Goal: Information Seeking & Learning: Learn about a topic

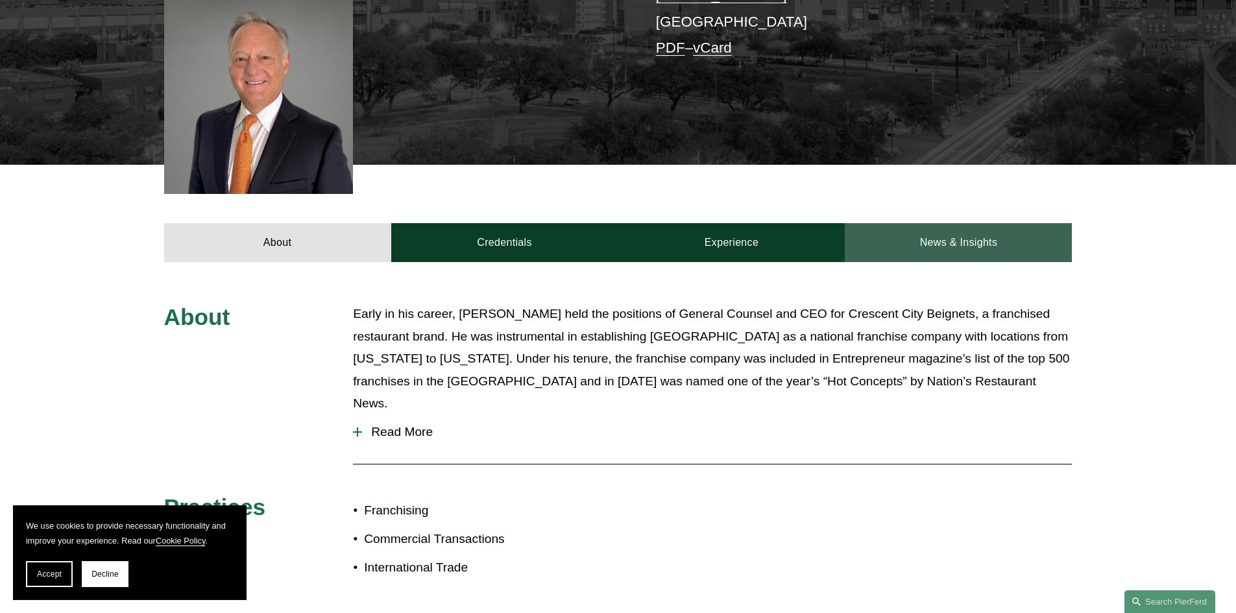
scroll to position [454, 0]
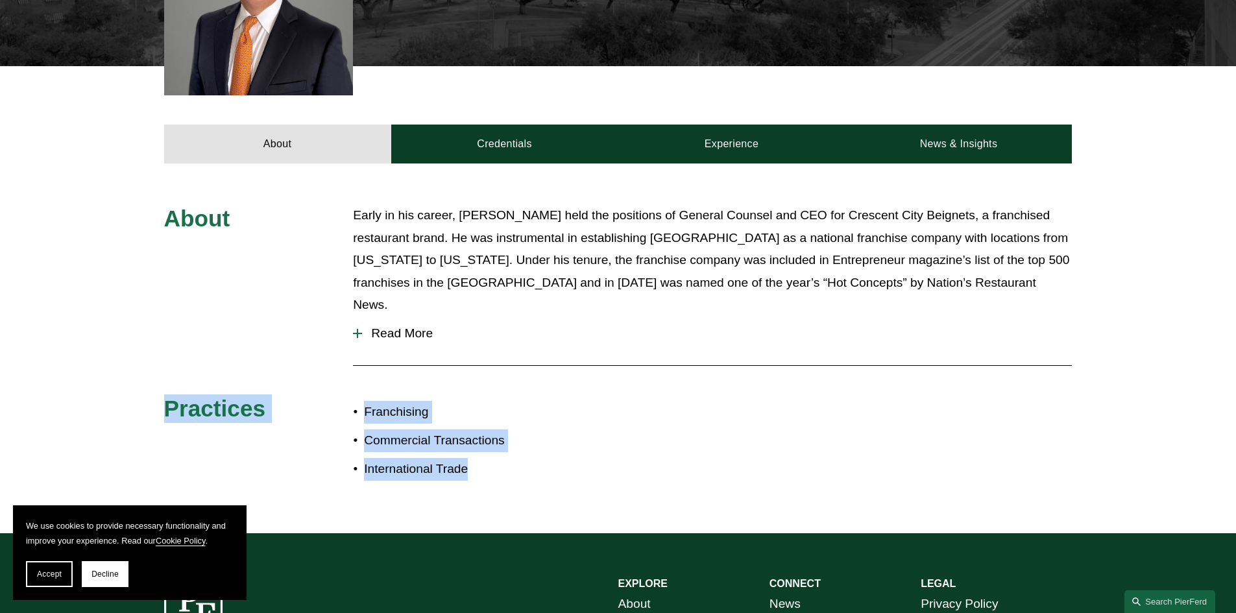
drag, startPoint x: 497, startPoint y: 457, endPoint x: 206, endPoint y: 364, distance: 305.0
click at [152, 362] on div "About Early in his career, [PERSON_NAME] held the positions of General Counsel …" at bounding box center [618, 348] width 1236 height 288
click at [660, 434] on div "About Early in his career, [PERSON_NAME] held the positions of General Counsel …" at bounding box center [618, 348] width 1236 height 288
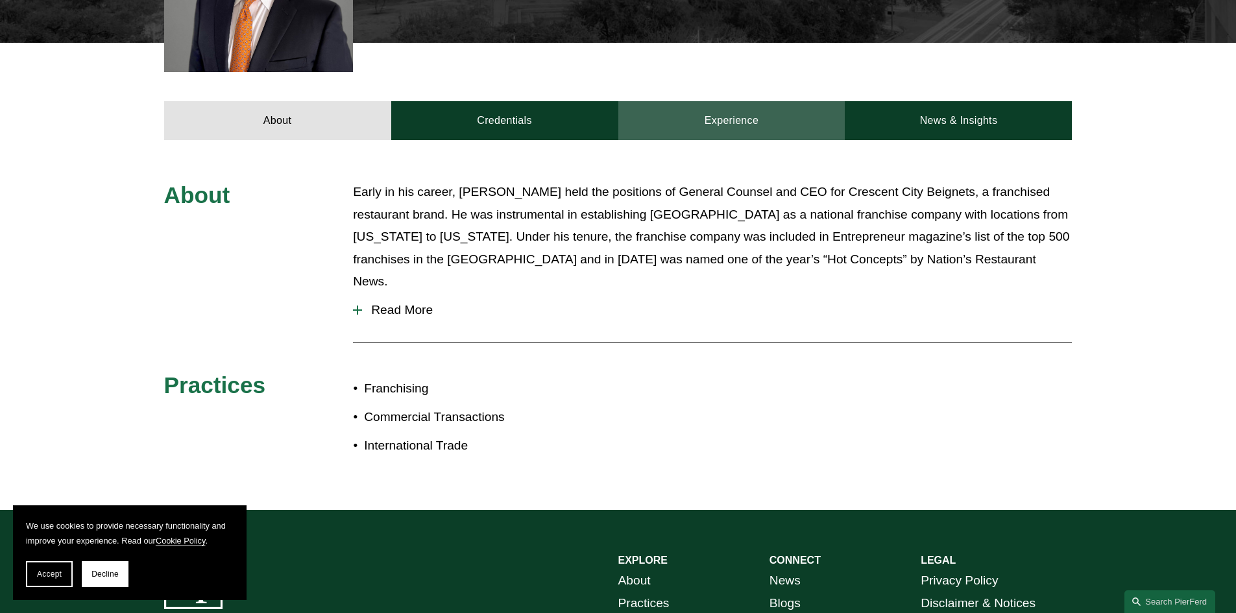
scroll to position [333, 0]
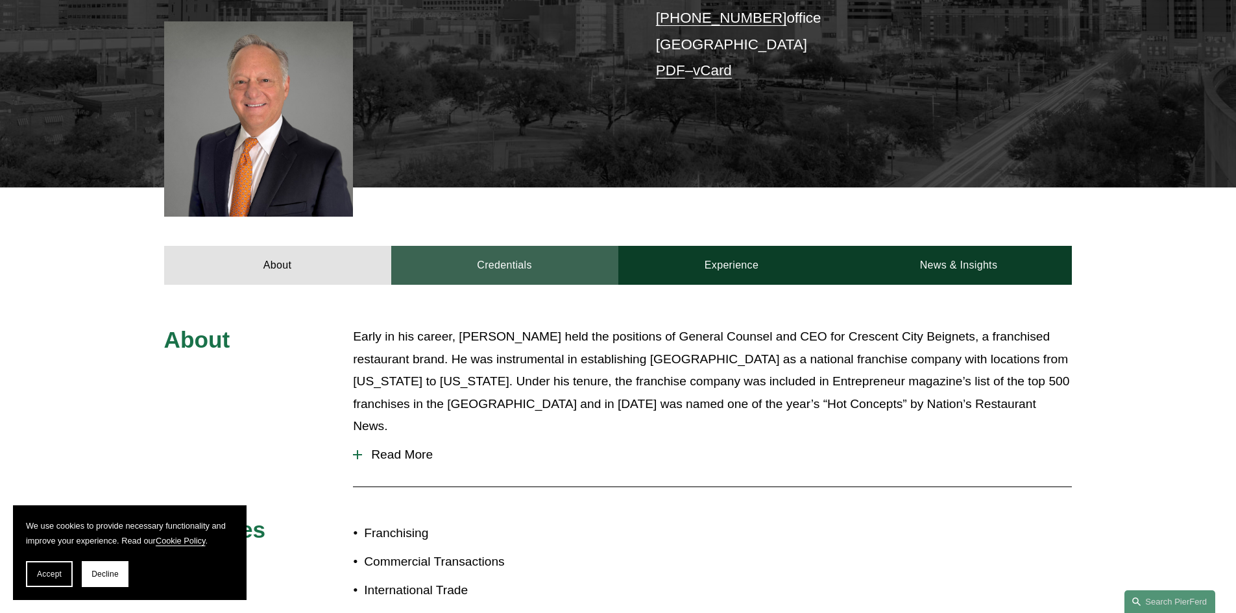
drag, startPoint x: 500, startPoint y: 261, endPoint x: 516, endPoint y: 260, distance: 15.6
click at [501, 261] on link "Credentials" at bounding box center [504, 265] width 227 height 39
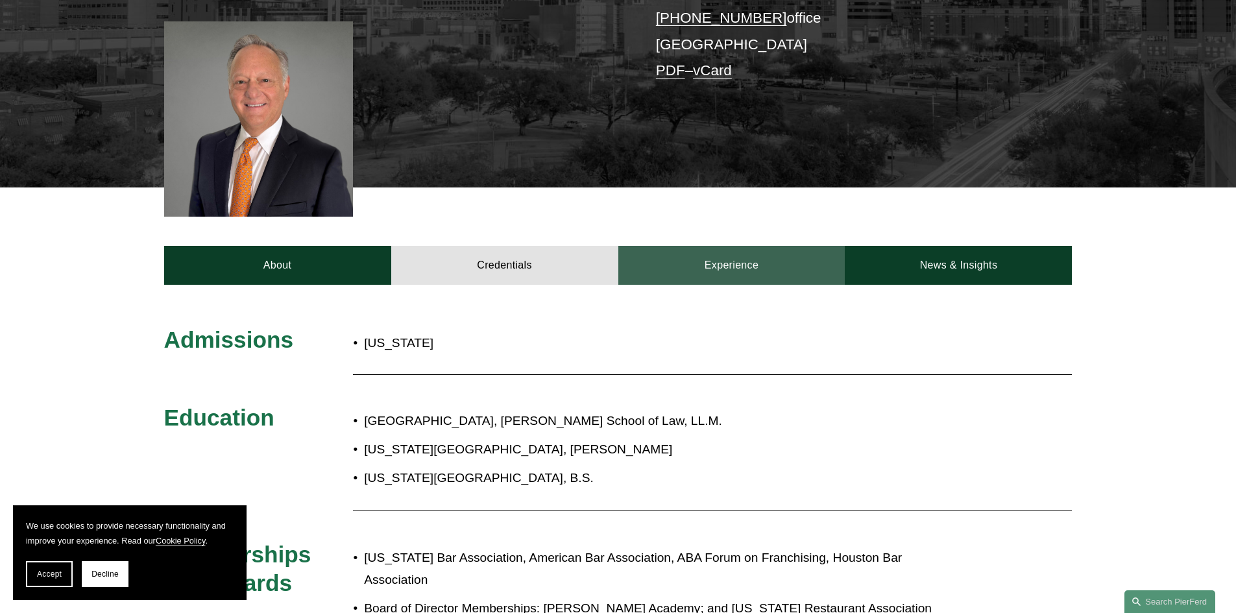
click at [739, 262] on link "Experience" at bounding box center [731, 265] width 227 height 39
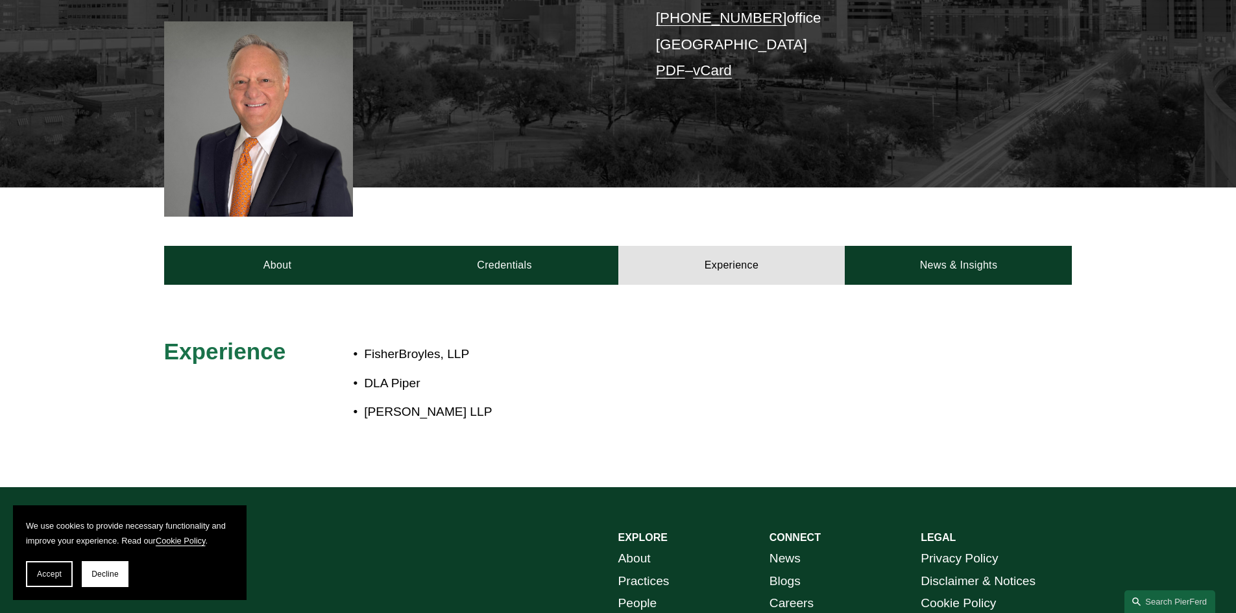
click at [983, 287] on div at bounding box center [618, 386] width 1236 height 202
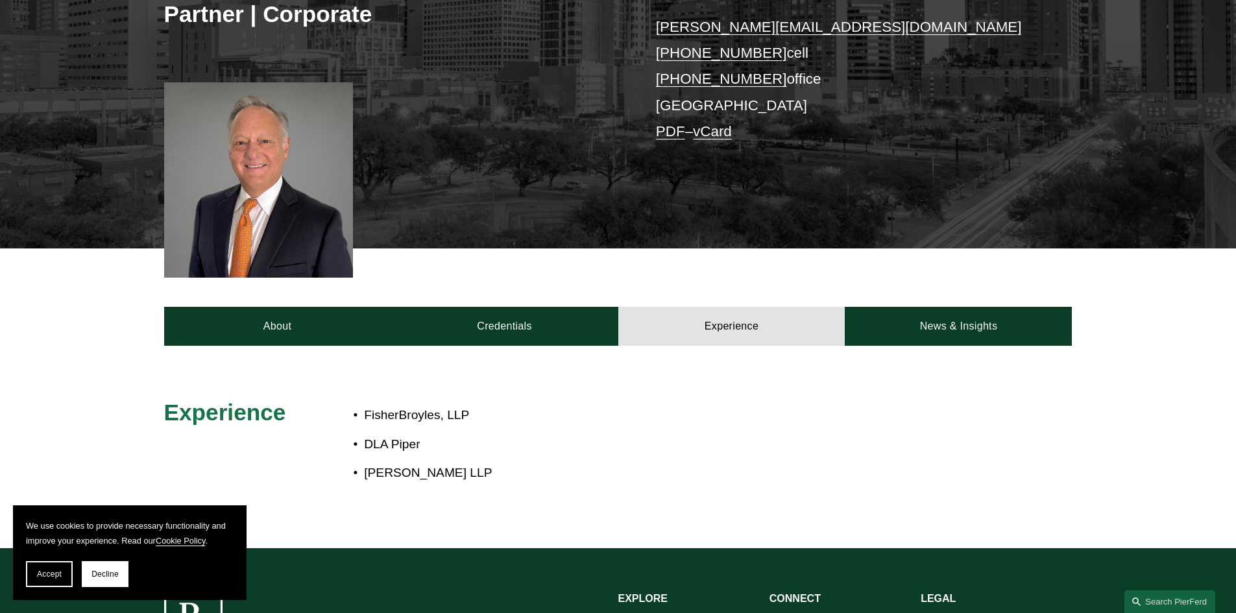
scroll to position [324, 0]
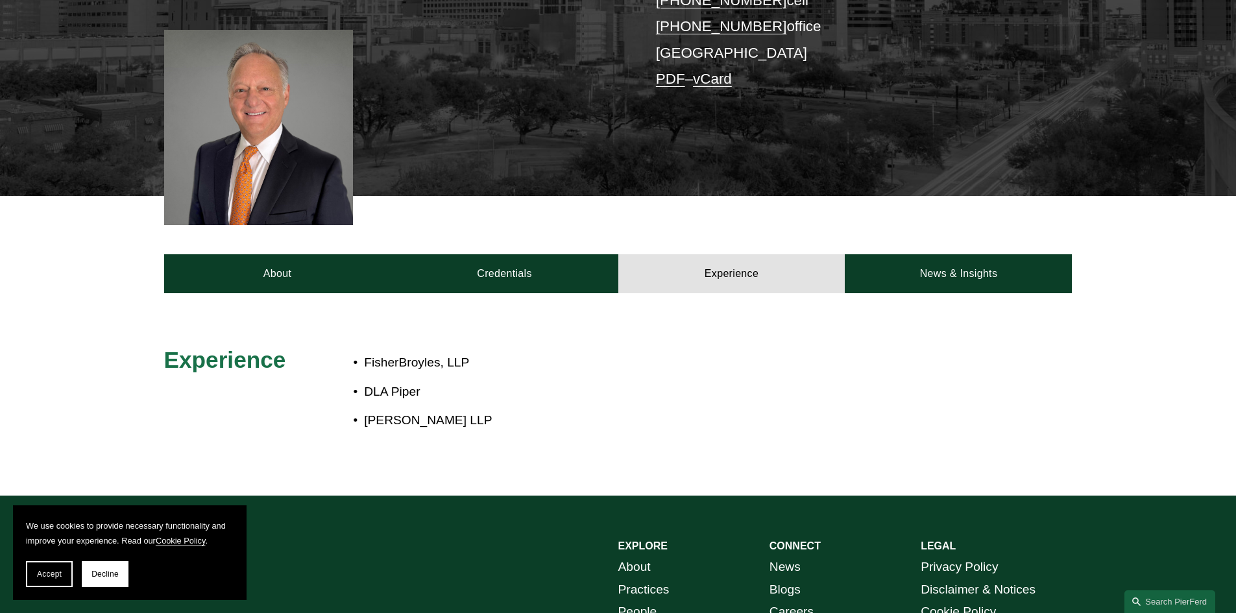
drag, startPoint x: 537, startPoint y: 410, endPoint x: 331, endPoint y: 332, distance: 219.9
click at [331, 332] on div "Experience FisherBroyles, LLP DLA [PERSON_NAME] [PERSON_NAME] LLP" at bounding box center [618, 394] width 1236 height 179
click at [641, 442] on div "FisherBroyles, LLP DLA [PERSON_NAME] [PERSON_NAME] LLP" at bounding box center [655, 394] width 605 height 97
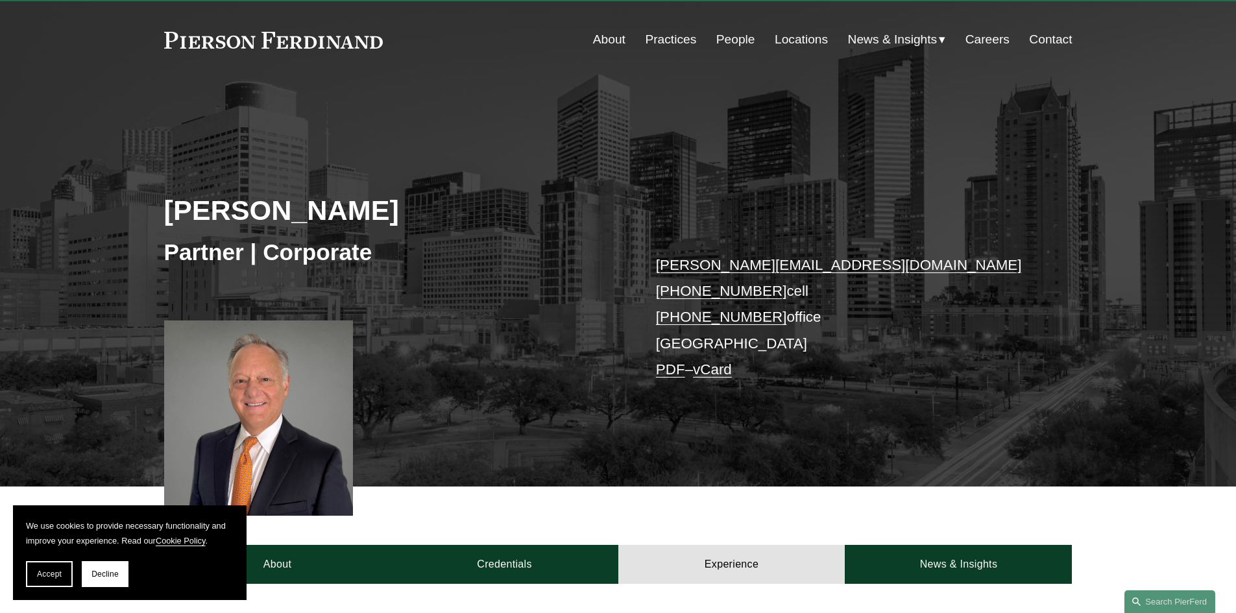
scroll to position [0, 0]
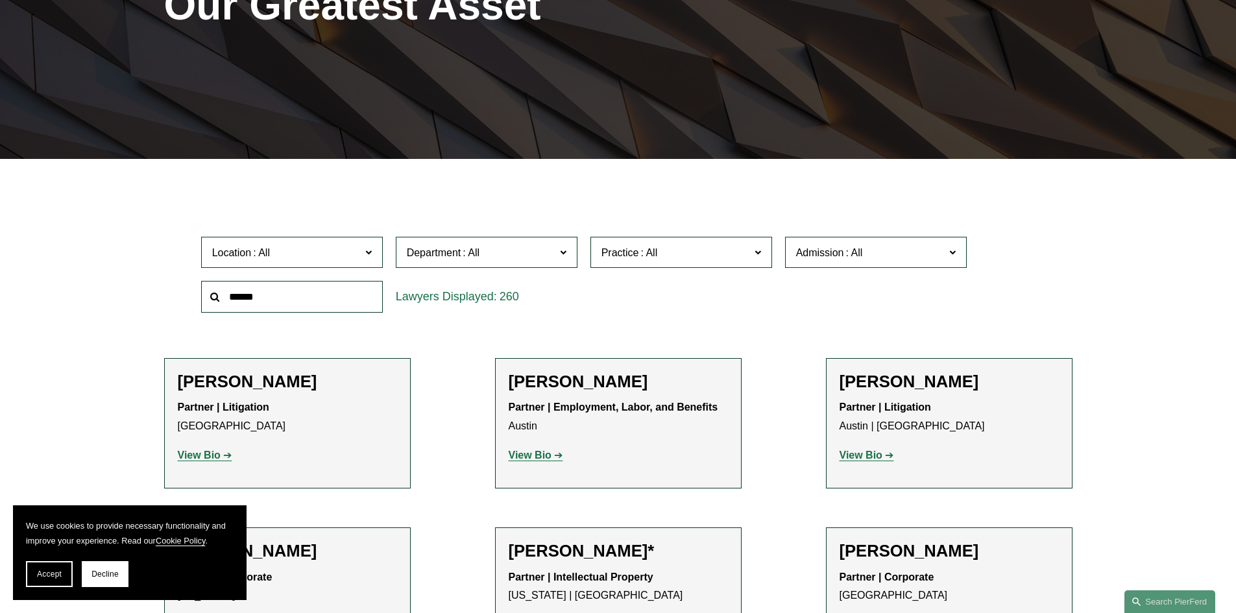
scroll to position [389, 0]
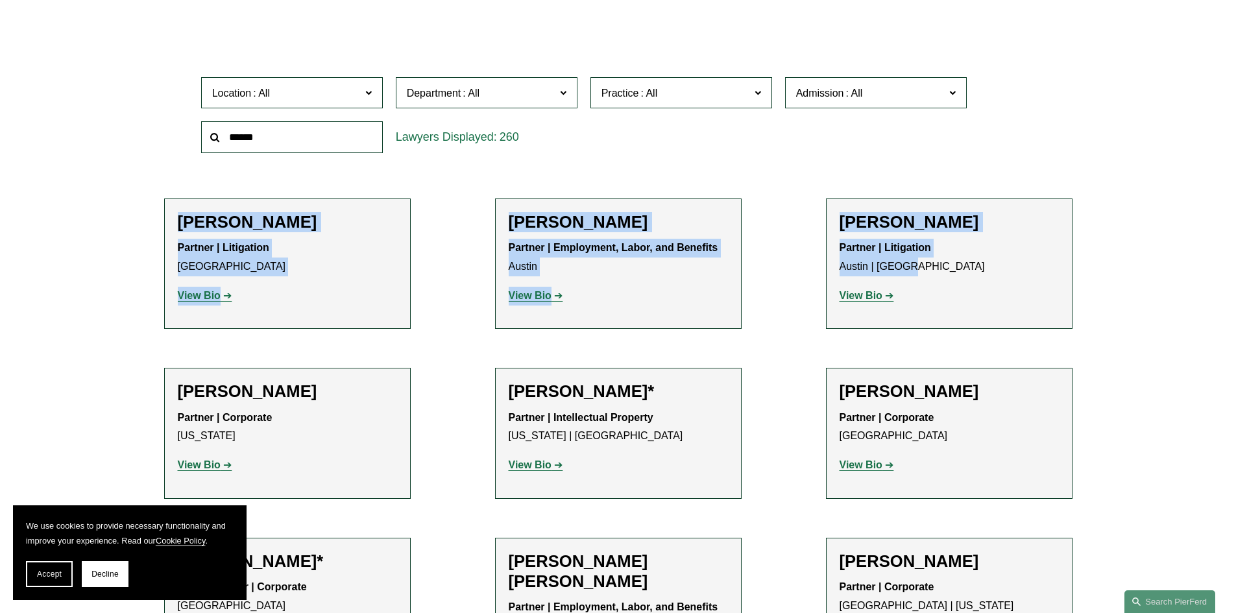
drag, startPoint x: 125, startPoint y: 187, endPoint x: 1098, endPoint y: 309, distance: 980.6
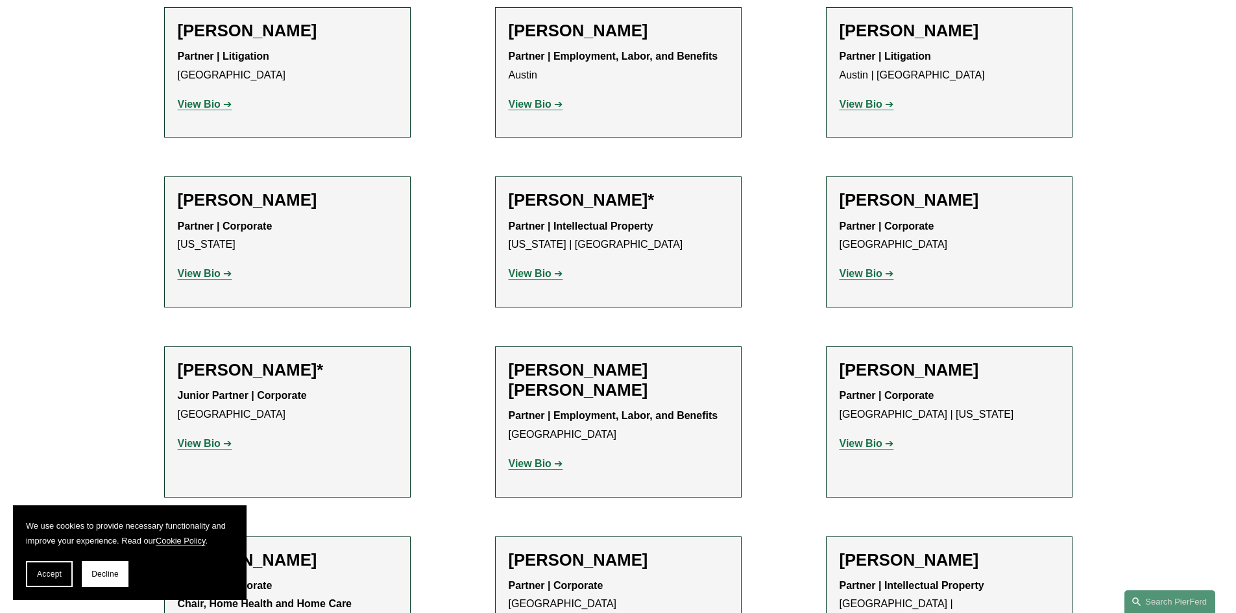
scroll to position [584, 0]
